Goal: Information Seeking & Learning: Learn about a topic

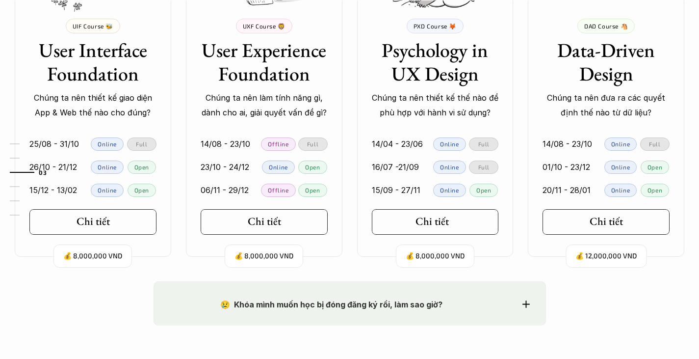
scroll to position [1030, 0]
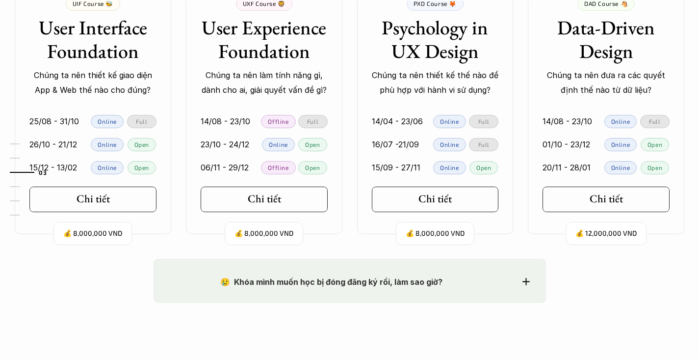
click at [90, 195] on div "01 02 03 04 05 06" at bounding box center [49, 179] width 98 height 359
click at [98, 143] on p "Online" at bounding box center [107, 144] width 19 height 7
click at [74, 148] on div "01 02 03 04 05 06" at bounding box center [49, 179] width 98 height 359
click at [91, 202] on div "01 02 03 04 05 06" at bounding box center [49, 179] width 98 height 359
click at [93, 234] on p "💰 8,000,000 VND" at bounding box center [92, 233] width 59 height 13
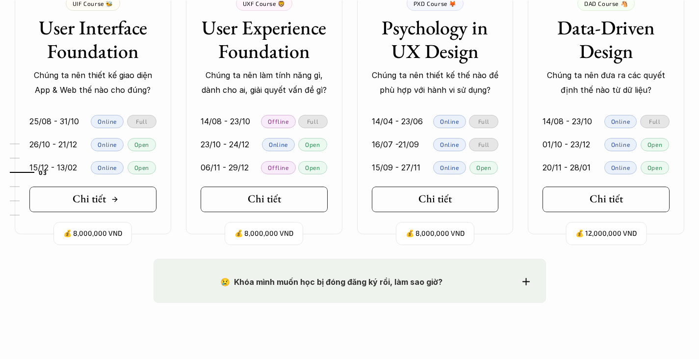
click at [107, 190] on link "Chi tiết" at bounding box center [92, 199] width 127 height 26
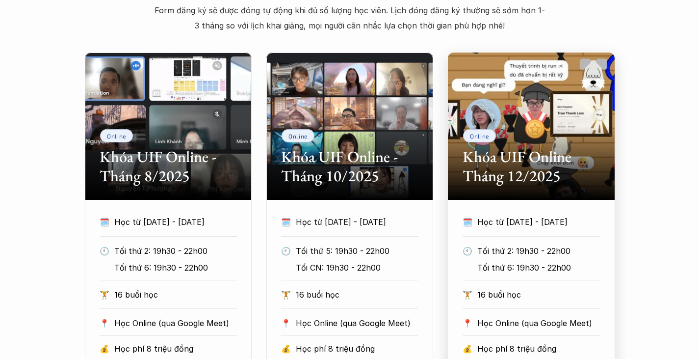
scroll to position [441, 0]
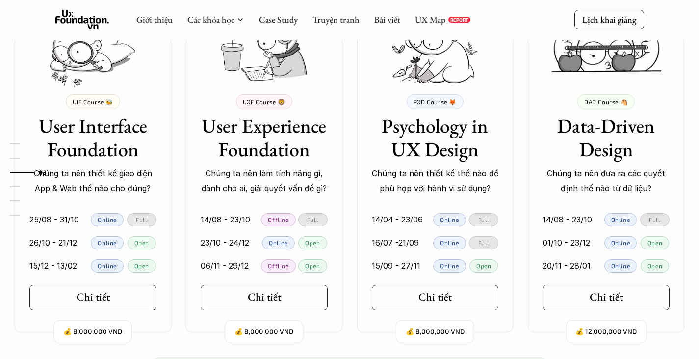
scroll to position [883, 0]
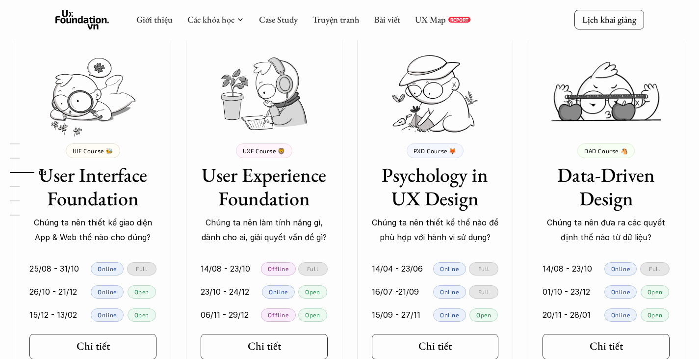
click at [435, 150] on p "PXD Course 🦊" at bounding box center [435, 150] width 43 height 7
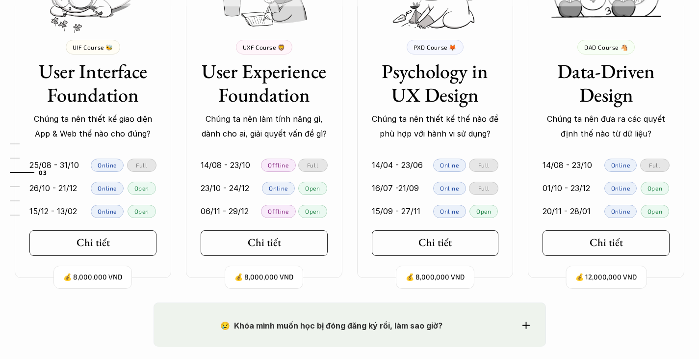
scroll to position [981, 0]
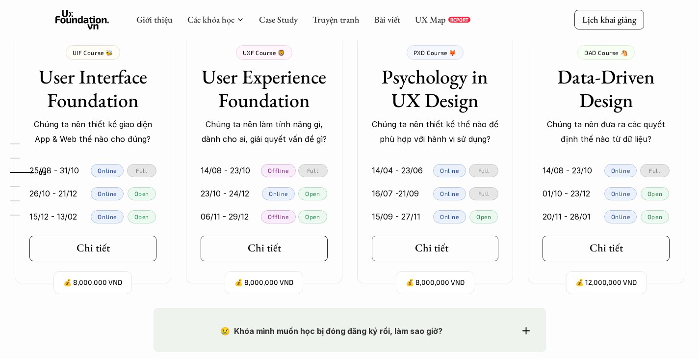
click at [393, 245] on link "Chi tiết" at bounding box center [435, 248] width 127 height 26
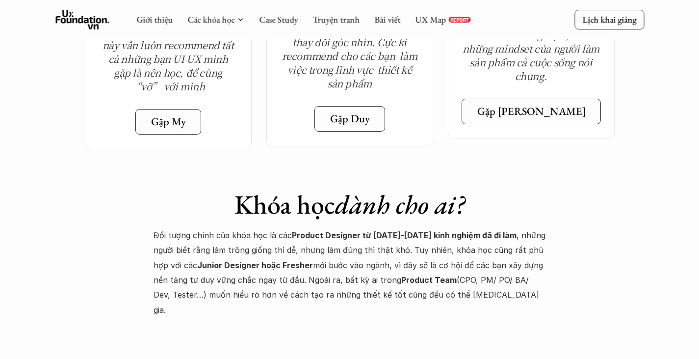
scroll to position [3677, 0]
